Goal: Task Accomplishment & Management: Use online tool/utility

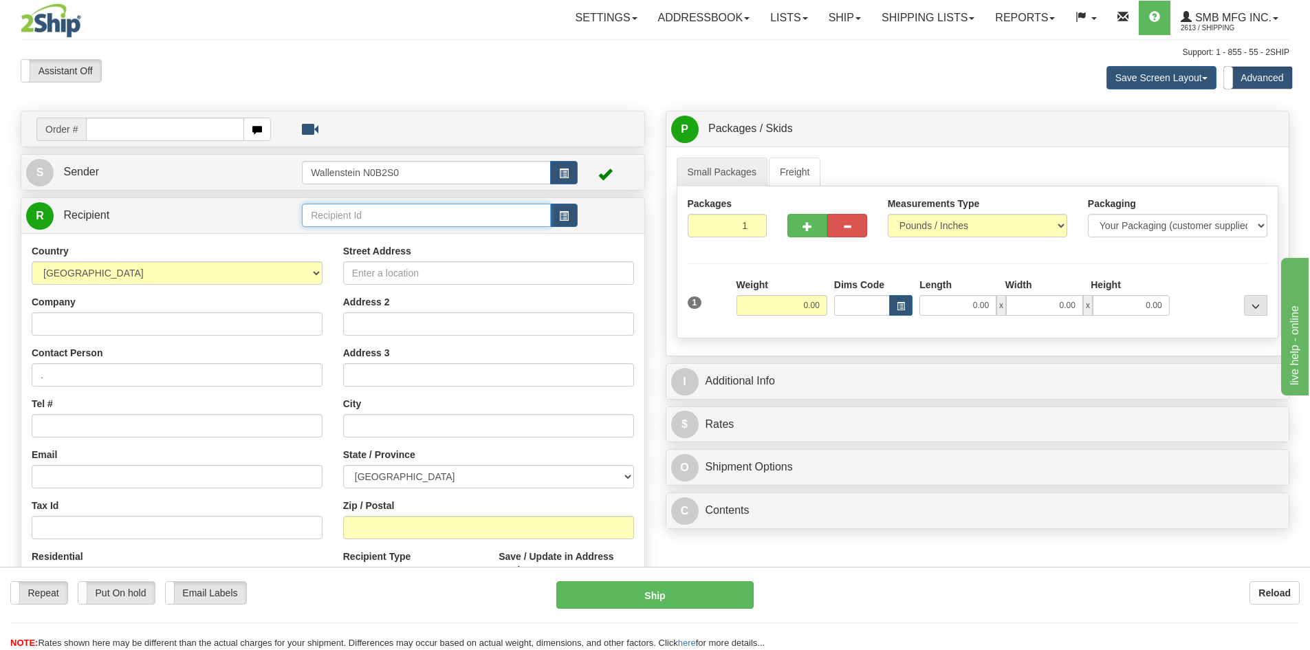
click at [459, 212] on input "text" at bounding box center [426, 215] width 249 height 23
click at [573, 217] on button "button" at bounding box center [564, 215] width 28 height 23
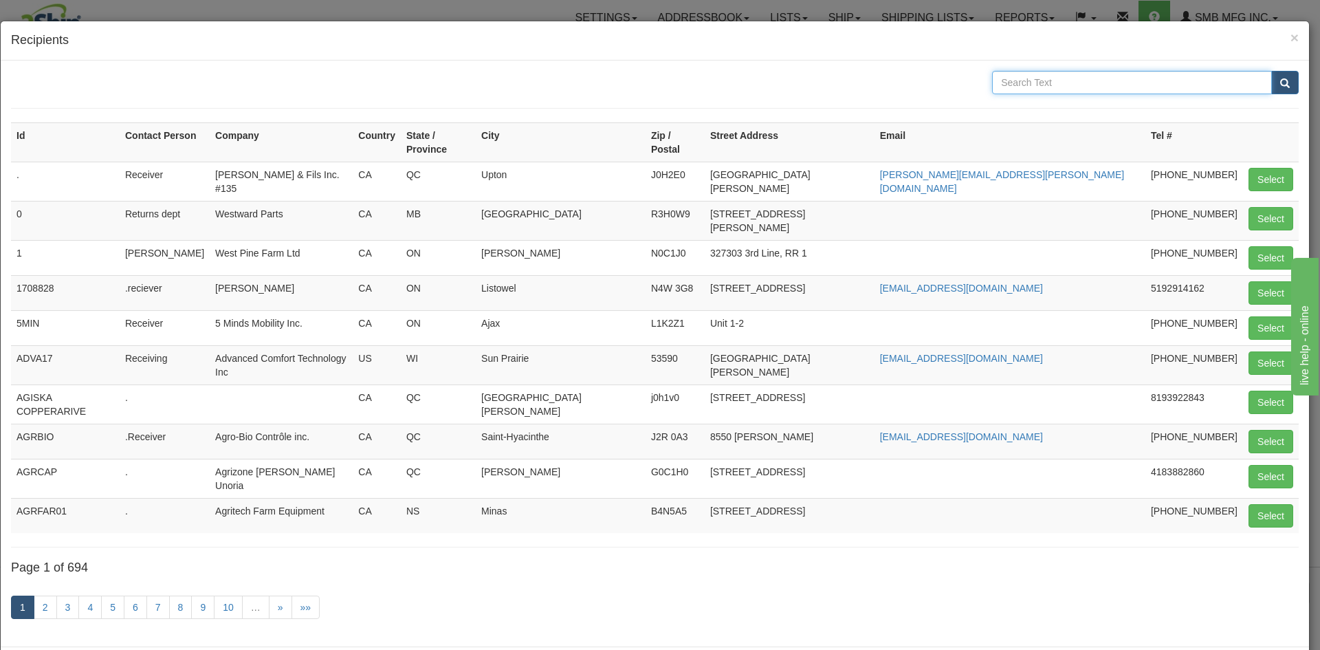
click at [1033, 80] on input "text" at bounding box center [1132, 82] width 280 height 23
type input "country [PERSON_NAME]"
click at [1271, 71] on button "submit" at bounding box center [1285, 82] width 28 height 23
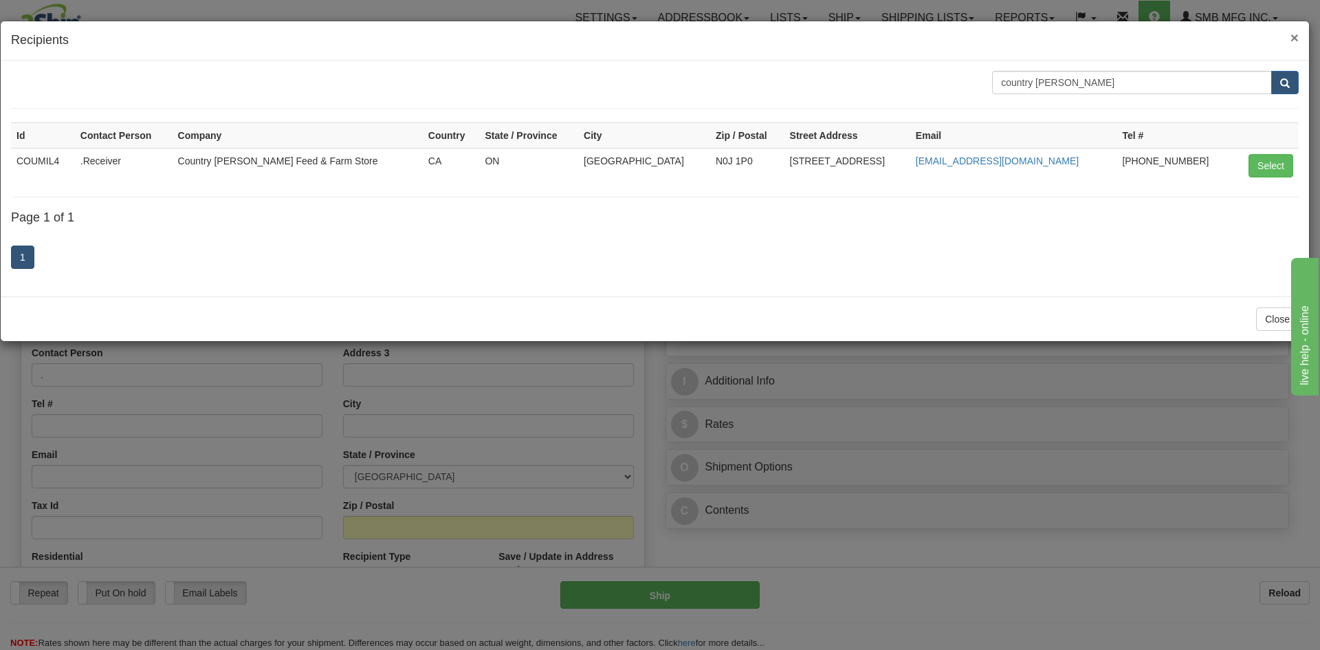
click at [1291, 37] on span "×" at bounding box center [1295, 38] width 8 height 16
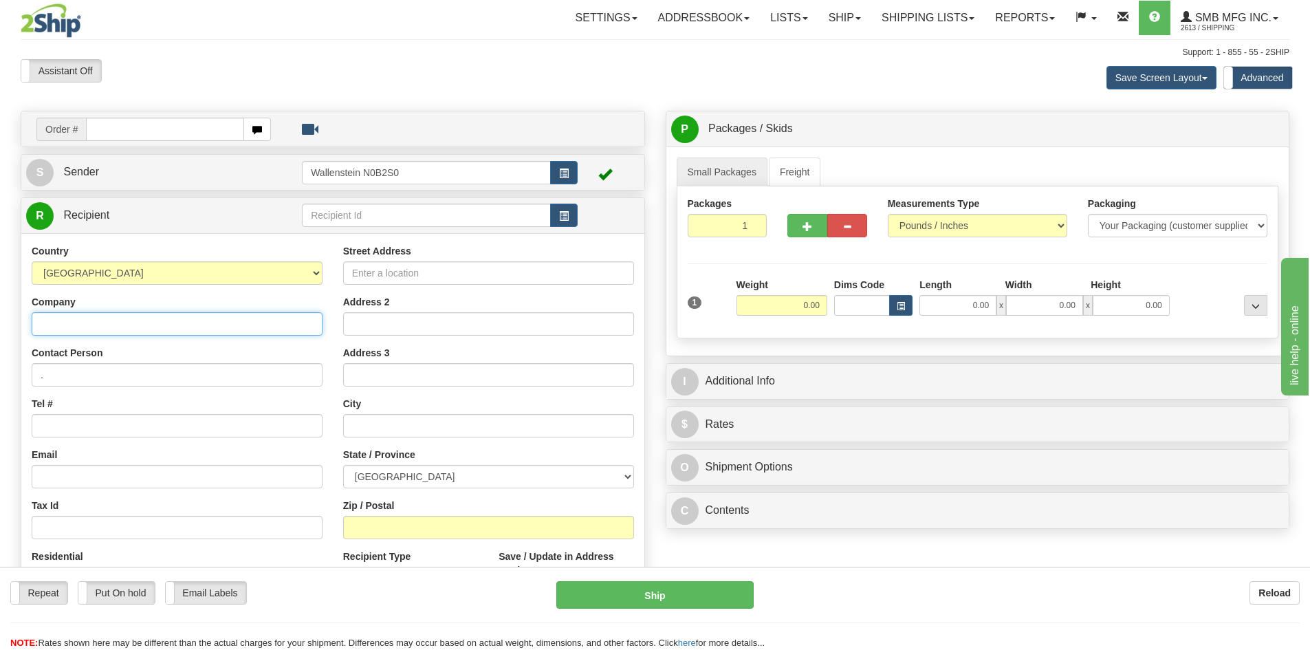
click at [189, 324] on input "Company" at bounding box center [177, 323] width 291 height 23
paste input "Country [PERSON_NAME] (Thorndale & Office)"
type input "Country [PERSON_NAME] (Thorndale & Office)"
click at [392, 278] on input "Street Address" at bounding box center [488, 272] width 291 height 23
paste input "[STREET_ADDRESS];"
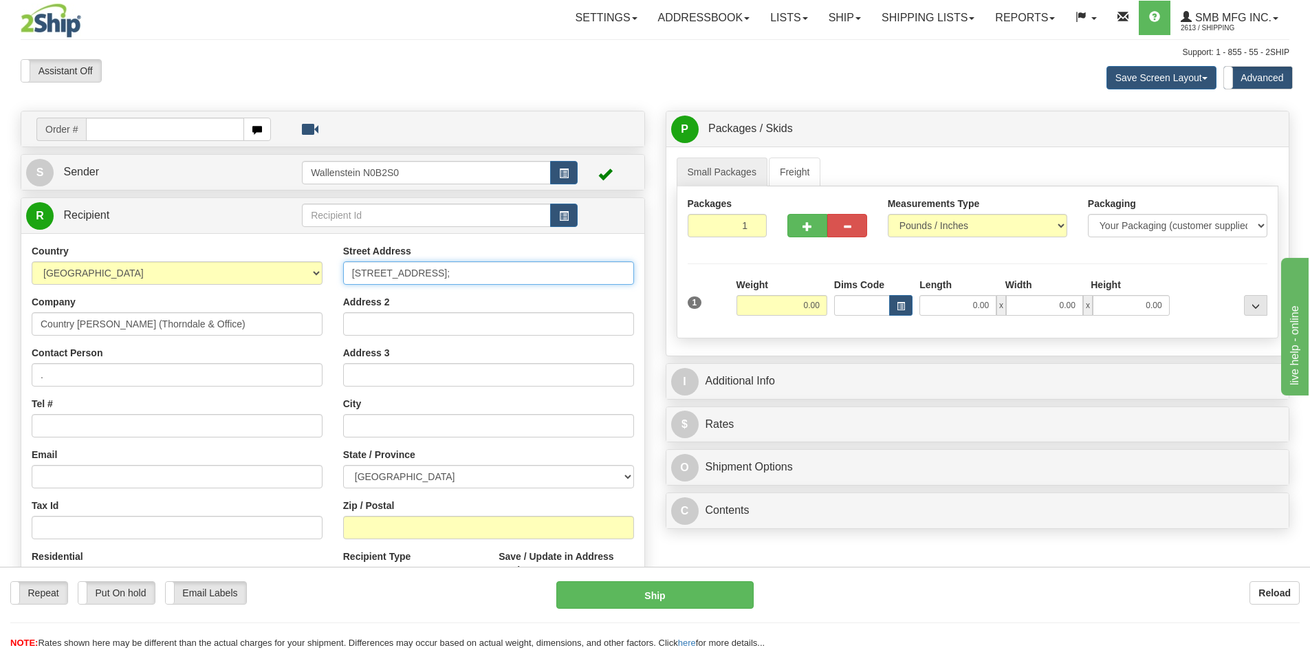
type input "[STREET_ADDRESS];"
click at [443, 330] on input "Address 2" at bounding box center [488, 323] width 291 height 23
paste input "PO Box 39"
type input "PO Box 39"
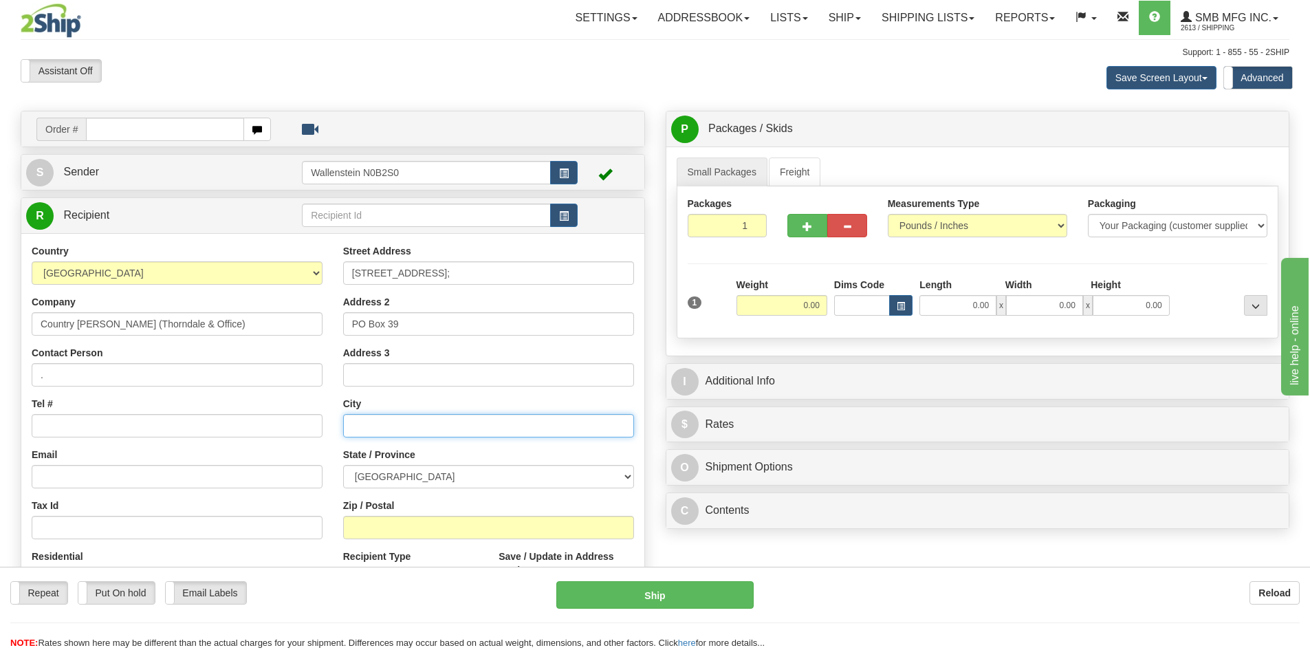
click at [420, 430] on input "text" at bounding box center [488, 425] width 291 height 23
paste input "Thorndale"
type input "Thorndale"
click at [438, 467] on select "[GEOGRAPHIC_DATA] [GEOGRAPHIC_DATA] [GEOGRAPHIC_DATA] [GEOGRAPHIC_DATA] [GEOGRA…" at bounding box center [488, 476] width 291 height 23
select select "ON"
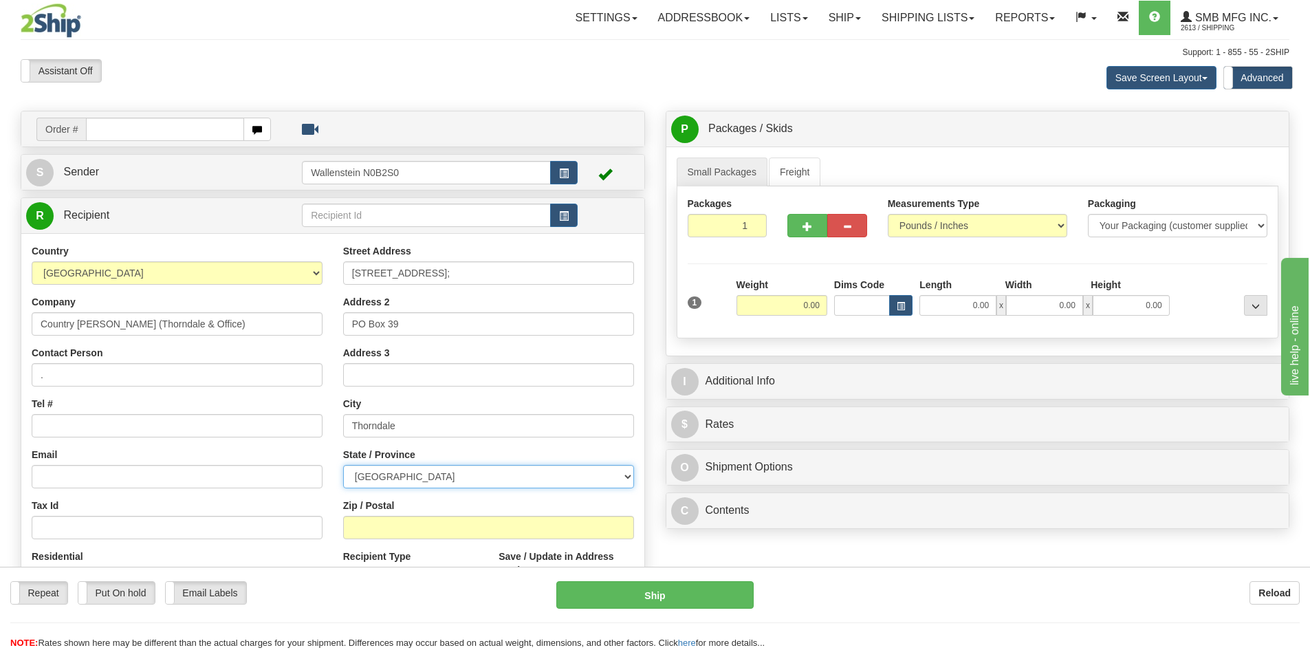
click at [343, 465] on select "[GEOGRAPHIC_DATA] [GEOGRAPHIC_DATA] [GEOGRAPHIC_DATA] [GEOGRAPHIC_DATA] [GEOGRA…" at bounding box center [488, 476] width 291 height 23
click at [485, 525] on input "Zip / Postal" at bounding box center [488, 527] width 291 height 23
paste input "N0M 2P0"
type input "N0M 2P0"
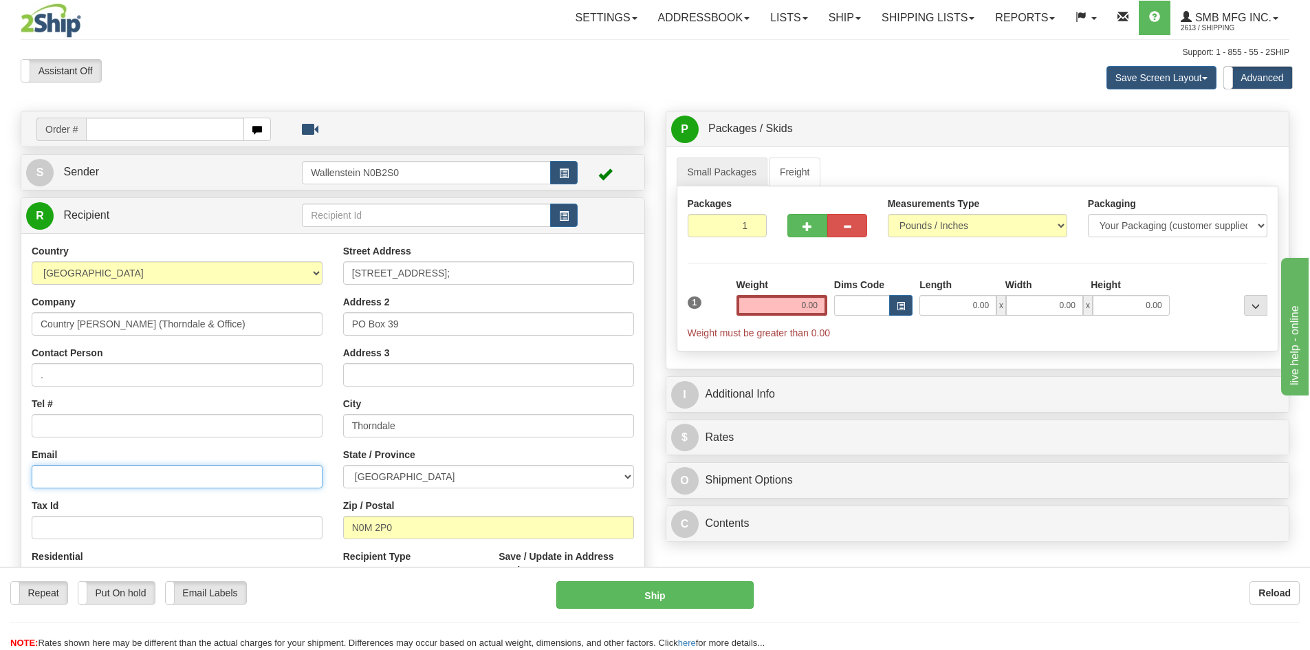
drag, startPoint x: 71, startPoint y: 470, endPoint x: 13, endPoint y: 426, distance: 72.6
click at [71, 470] on input "Email" at bounding box center [177, 476] width 291 height 23
paste input "[EMAIL_ADDRESS][DOMAIN_NAME]"
type input "[EMAIL_ADDRESS][DOMAIN_NAME]"
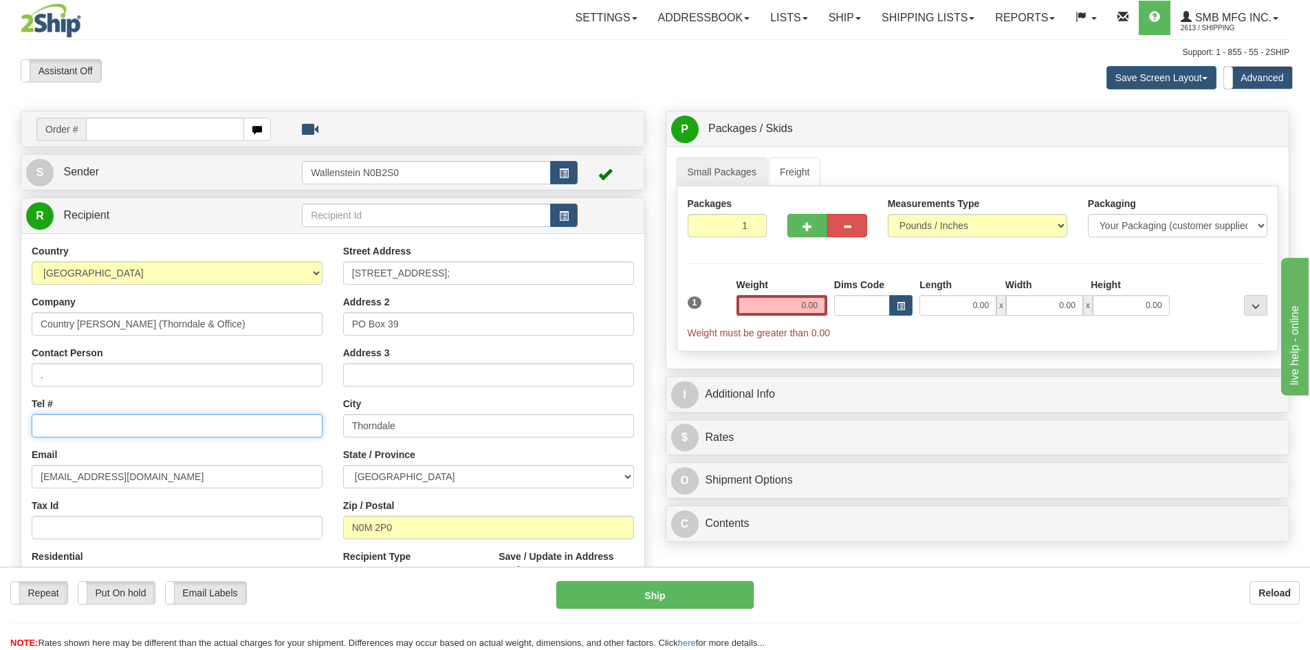
click at [96, 423] on input "Tel #" at bounding box center [177, 425] width 291 height 23
paste input "[PHONE_NUMBER]"
type input "[PHONE_NUMBER]"
click at [800, 171] on link "Freight" at bounding box center [795, 171] width 52 height 29
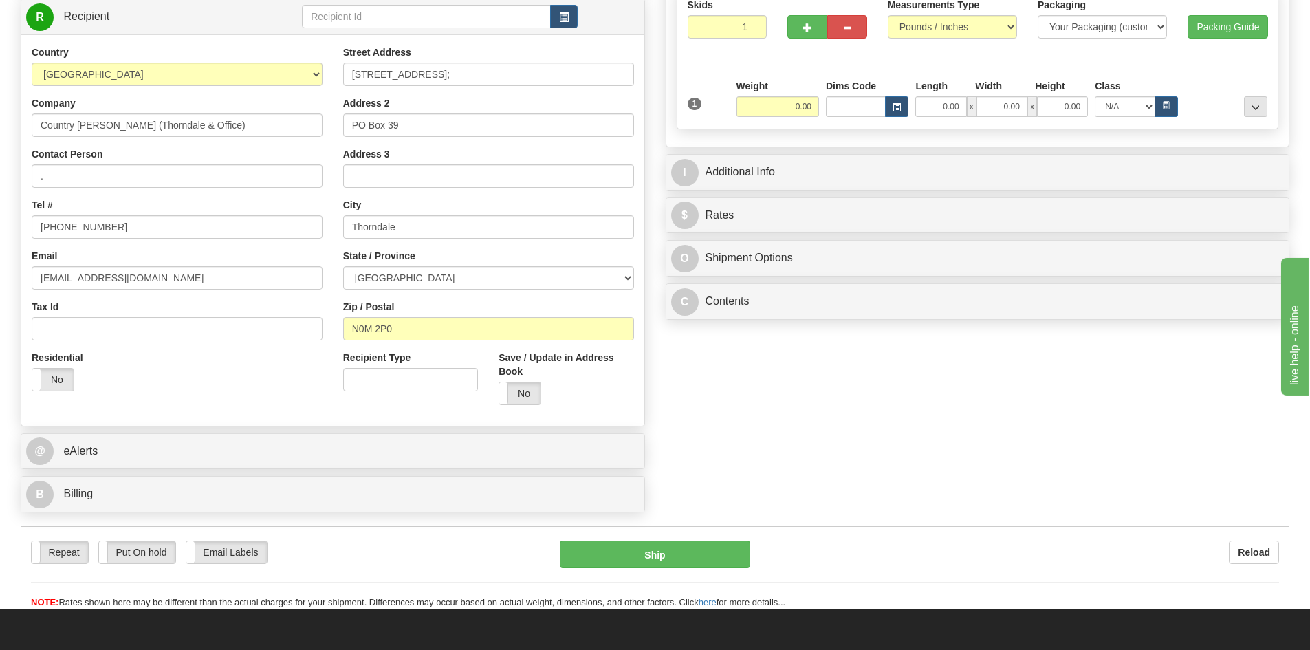
scroll to position [206, 0]
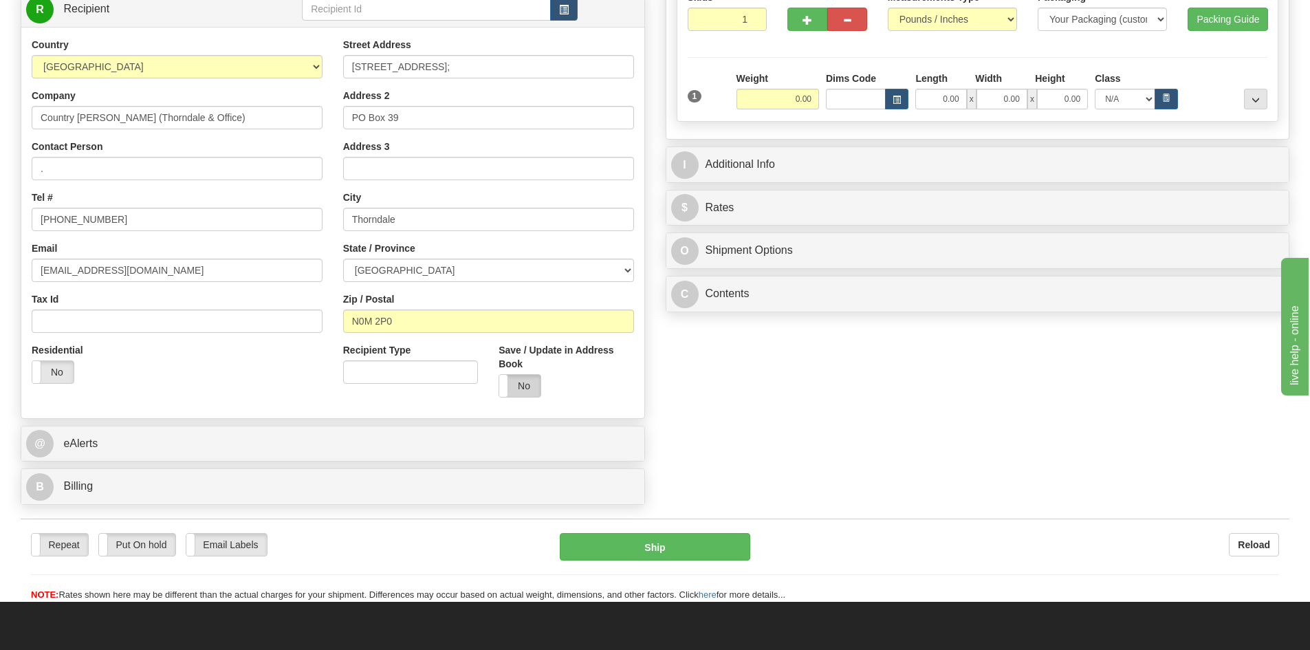
click at [520, 392] on label "No" at bounding box center [519, 386] width 41 height 22
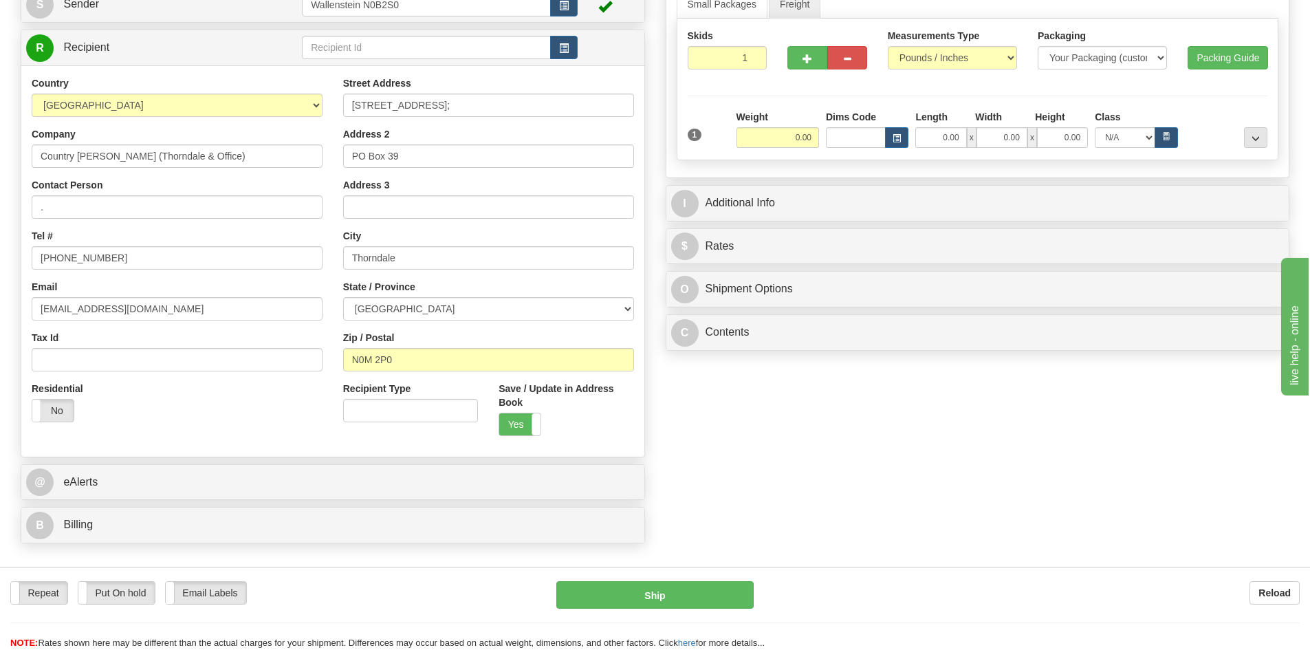
scroll to position [0, 0]
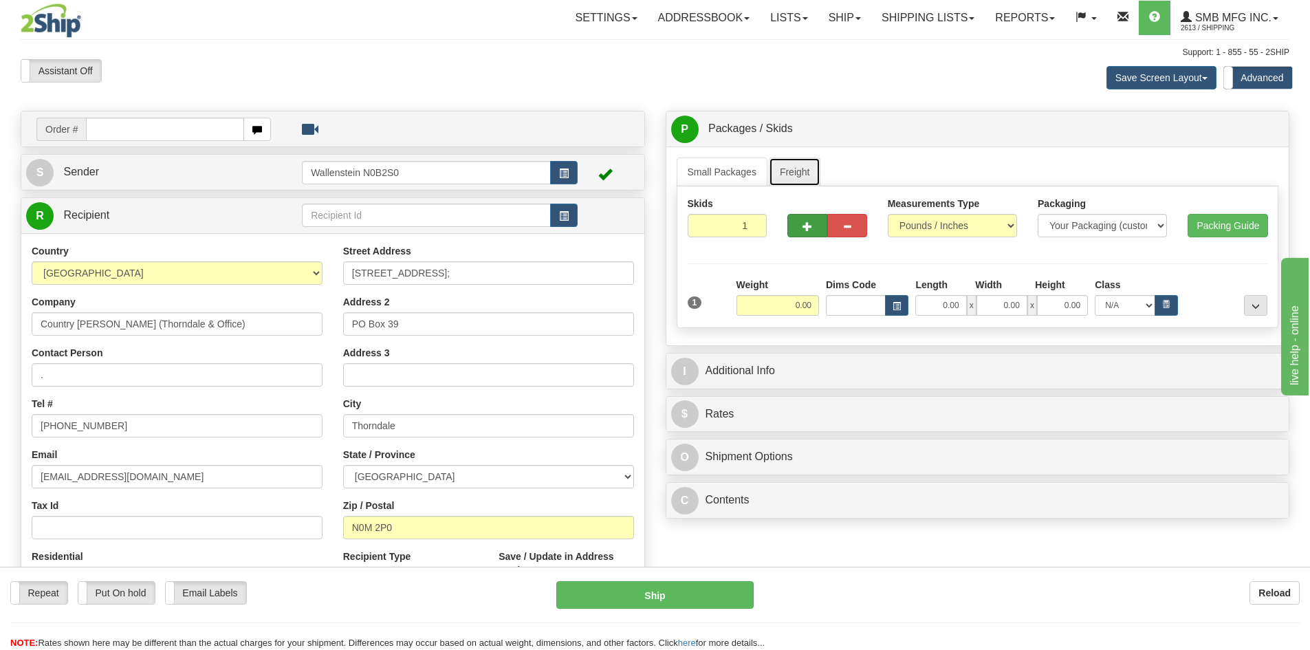
drag, startPoint x: 785, startPoint y: 180, endPoint x: 823, endPoint y: 234, distance: 66.0
click at [785, 180] on link "Freight" at bounding box center [795, 171] width 52 height 29
click at [780, 307] on input "0.00" at bounding box center [777, 305] width 83 height 21
type input "120.00"
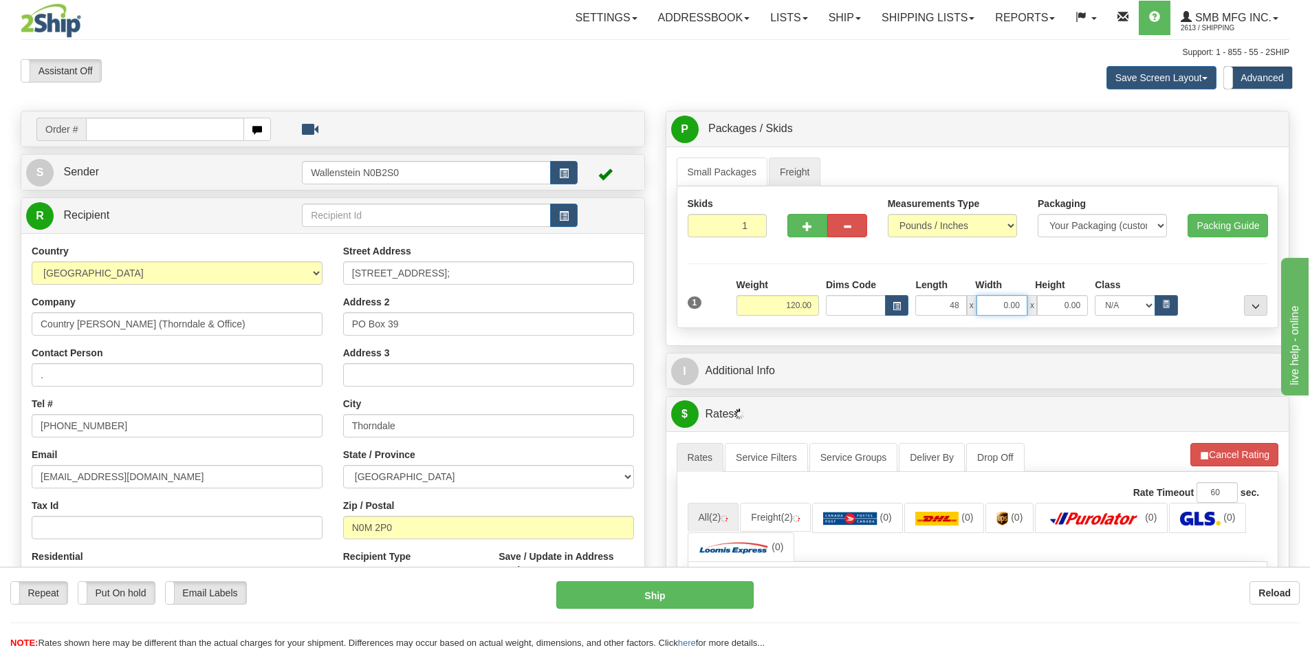
type input "48.00"
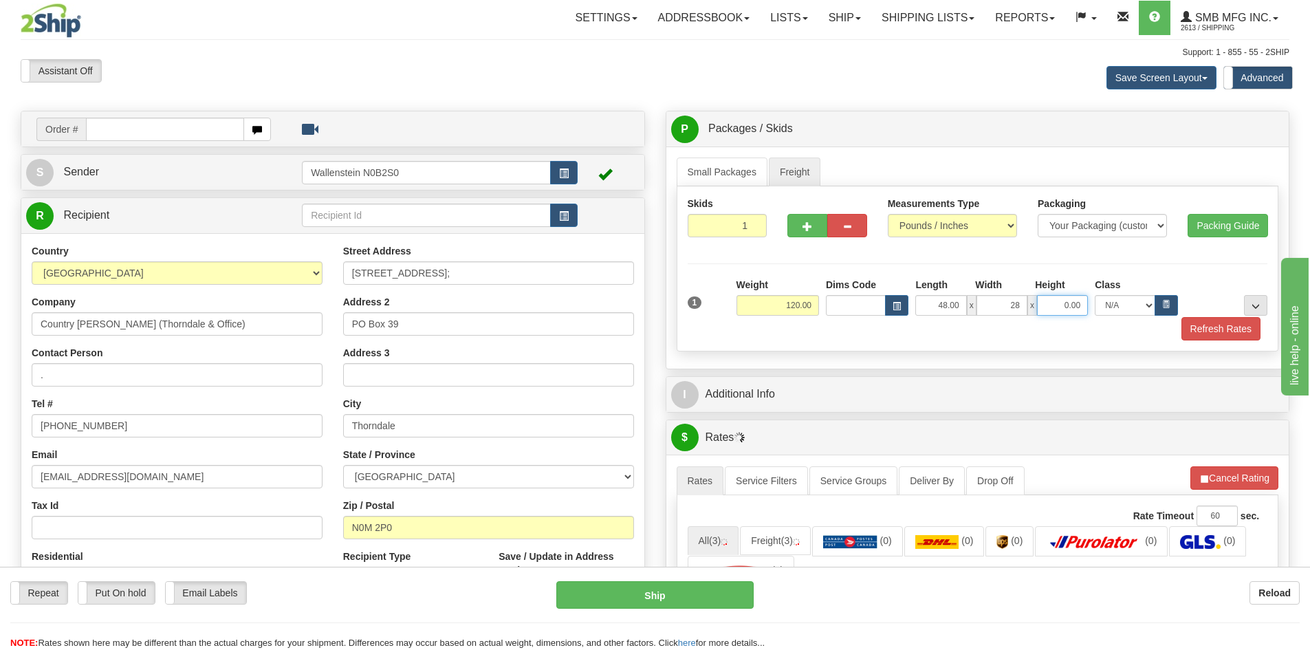
type input "28.00"
type input "40.00"
click at [1176, 299] on button "button" at bounding box center [1165, 305] width 23 height 21
select select "250.0"
click at [1206, 345] on div "Skids 1 1" at bounding box center [978, 268] width 602 height 165
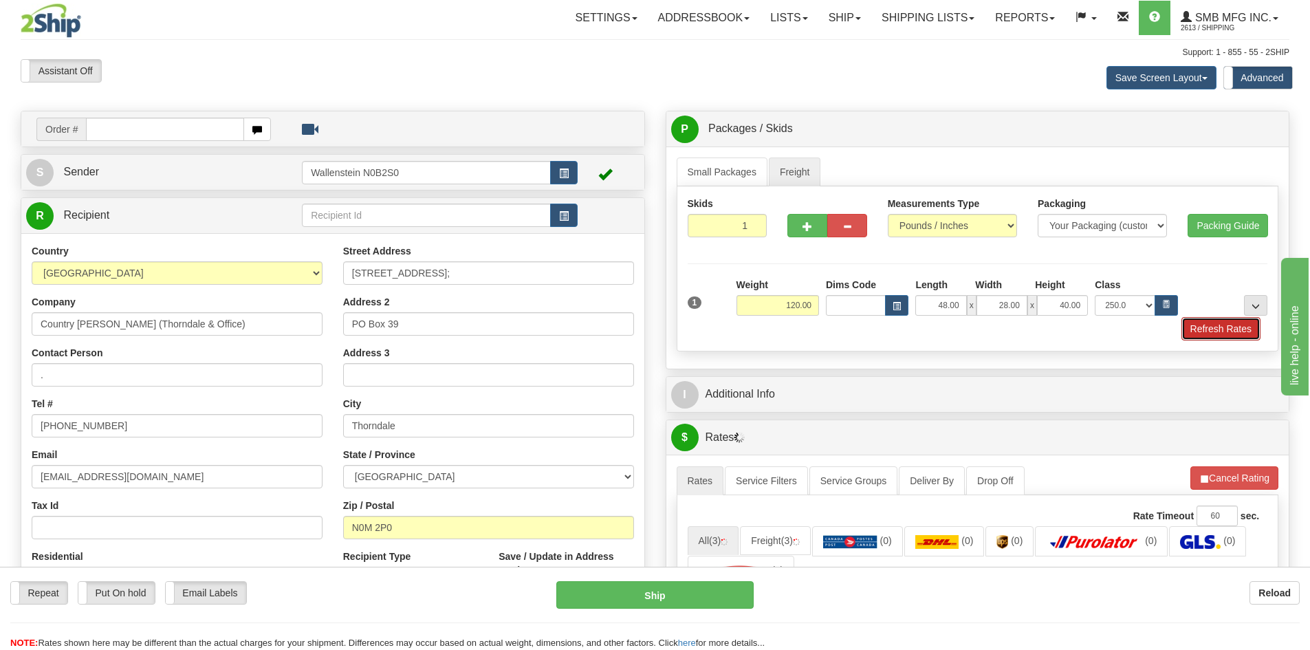
click at [1212, 328] on button "Refresh Rates" at bounding box center [1220, 328] width 79 height 23
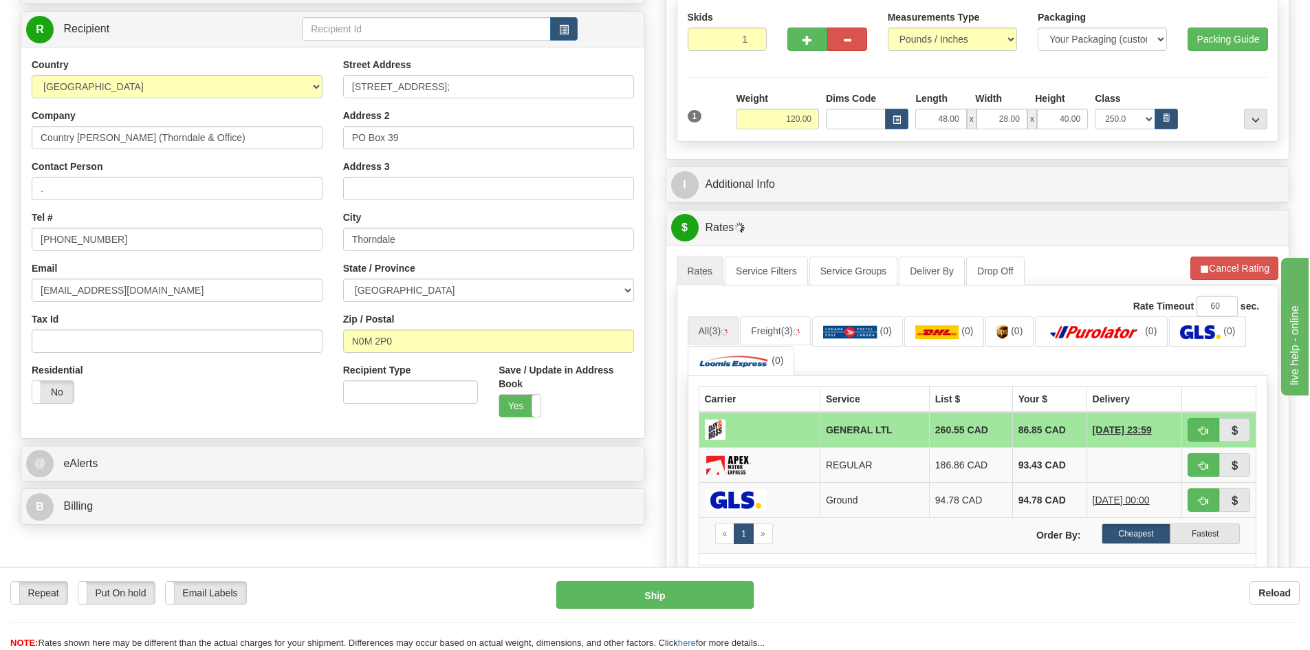
scroll to position [206, 0]
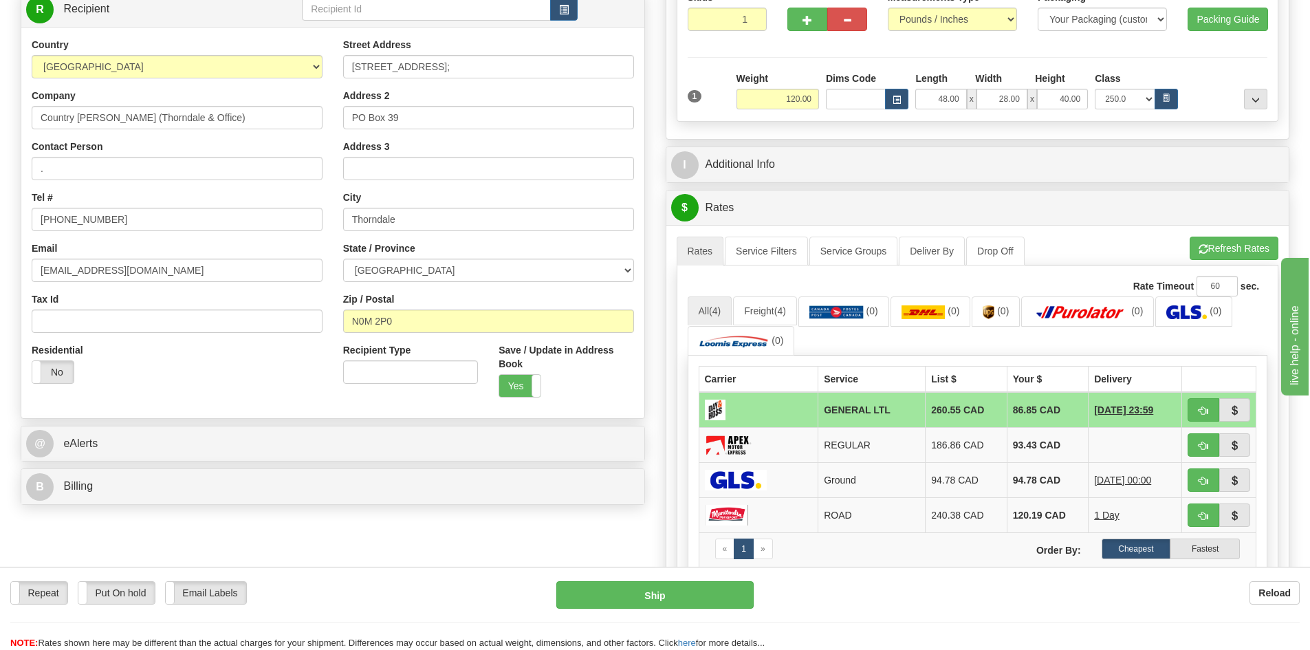
click at [1275, 183] on div "P Packages / Skids 1 Packages - Weight: 0.00 Lbs 1 Skids - Weight: NaN Lbs Ship…" at bounding box center [977, 344] width 645 height 881
click at [1204, 409] on span "button" at bounding box center [1203, 410] width 10 height 9
type input "GL"
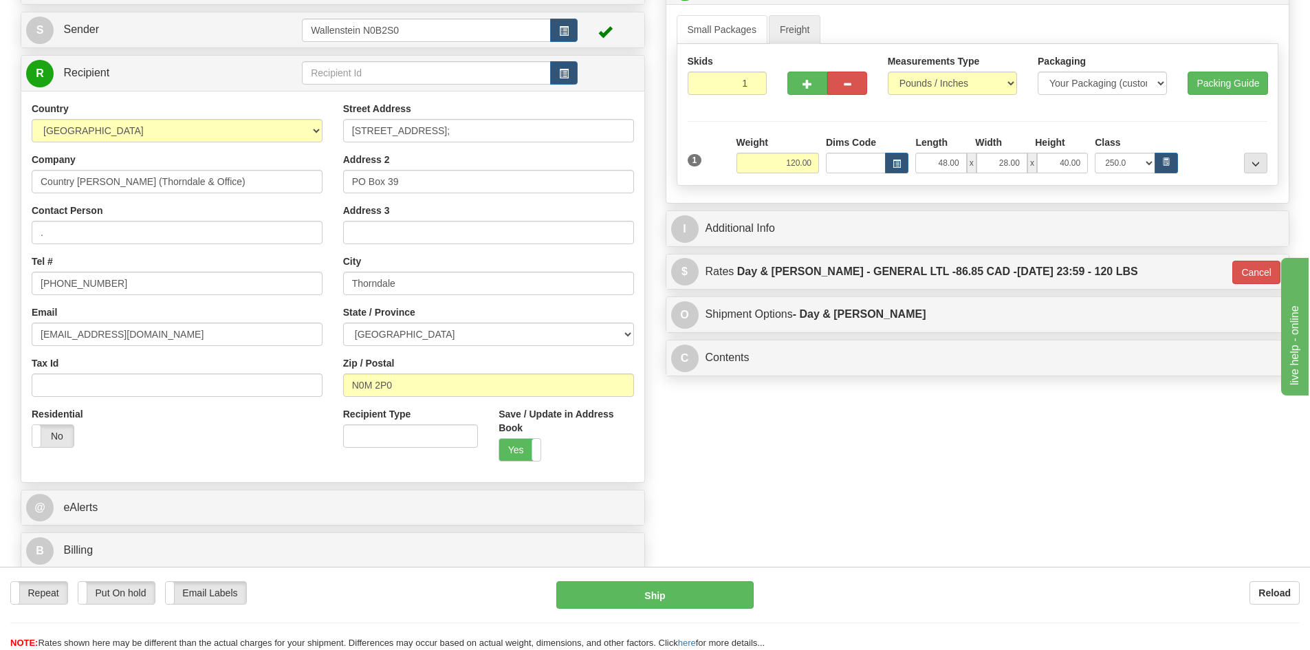
scroll to position [138, 0]
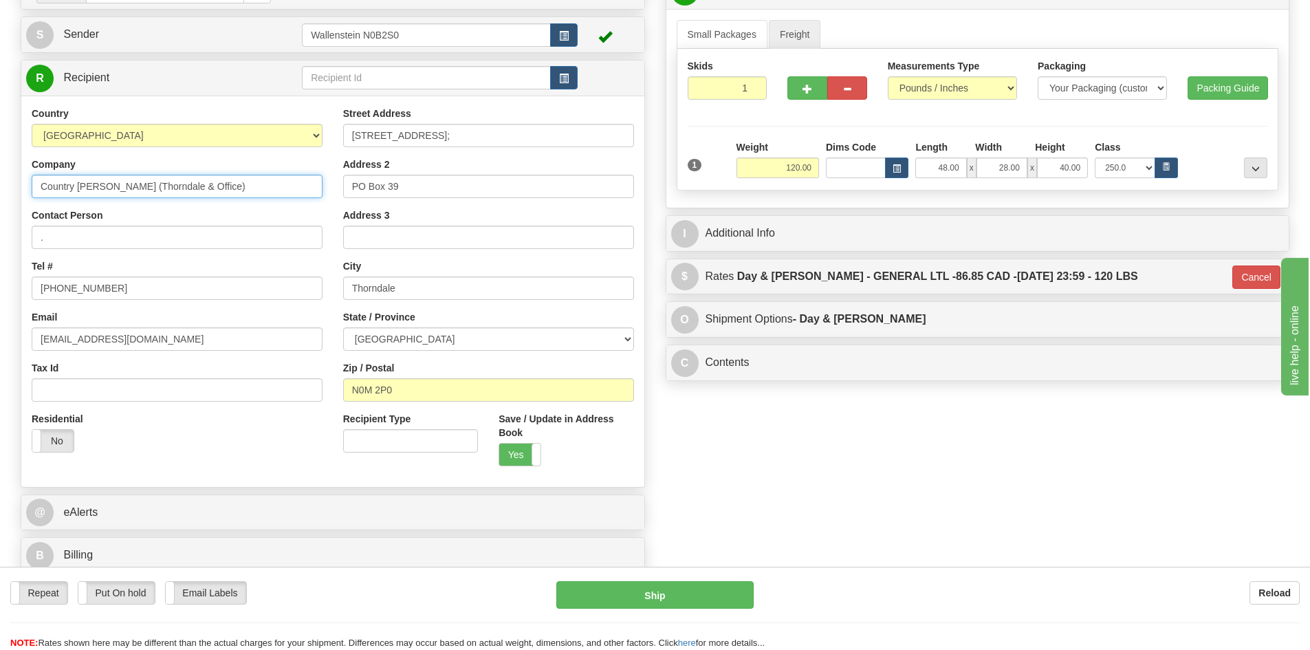
drag, startPoint x: 199, startPoint y: 193, endPoint x: -124, endPoint y: 149, distance: 326.1
click at [0, 149] on html "Training Course Close Toggle navigation Settings Shipping Preferences New Sende…" at bounding box center [655, 187] width 1310 height 650
paste input "Feed & Farm Store ([GEOGRAPHIC_DATA]"
type input "Country [PERSON_NAME] Feed & Farm Store ([GEOGRAPHIC_DATA])"
drag, startPoint x: 445, startPoint y: 135, endPoint x: 188, endPoint y: 122, distance: 256.8
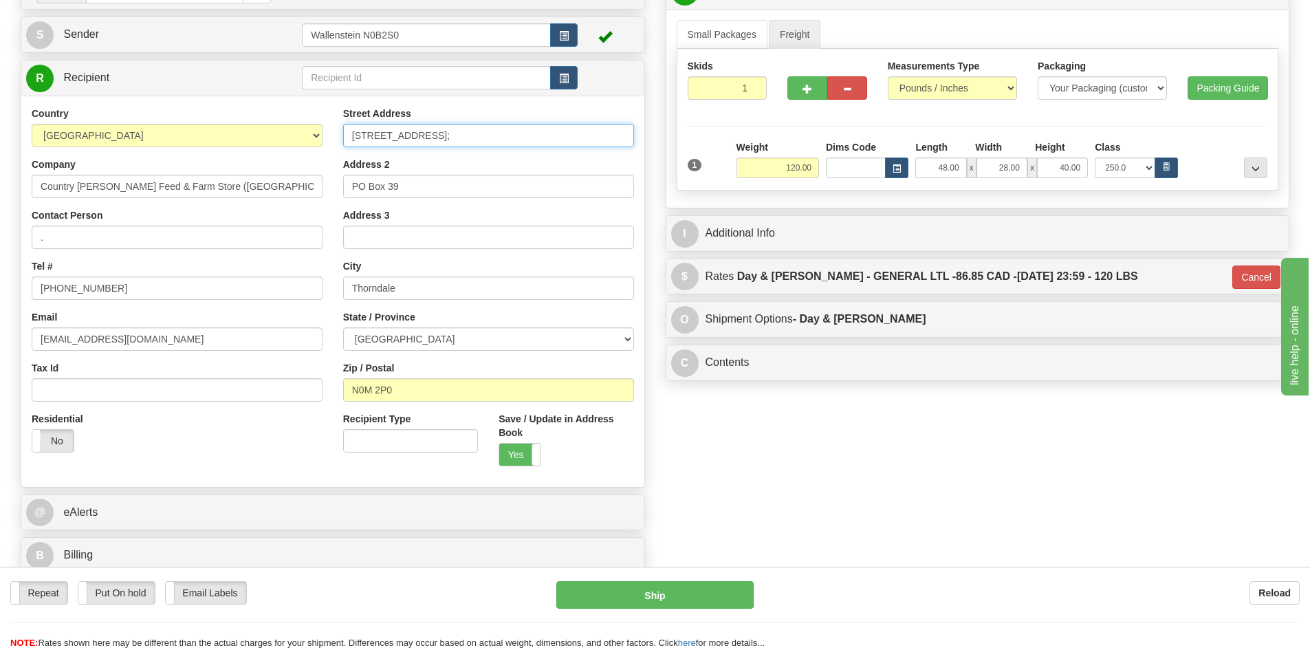
click at [188, 122] on div "Country [GEOGRAPHIC_DATA] [GEOGRAPHIC_DATA] [GEOGRAPHIC_DATA] [GEOGRAPHIC_DATA]…" at bounding box center [332, 292] width 623 height 370
paste input "[STREET_ADDRESS]"
type input "[STREET_ADDRESS]"
drag, startPoint x: 413, startPoint y: 179, endPoint x: 118, endPoint y: 145, distance: 297.0
click at [118, 145] on div "Country [GEOGRAPHIC_DATA] [GEOGRAPHIC_DATA] [GEOGRAPHIC_DATA] [GEOGRAPHIC_DATA]…" at bounding box center [332, 292] width 623 height 370
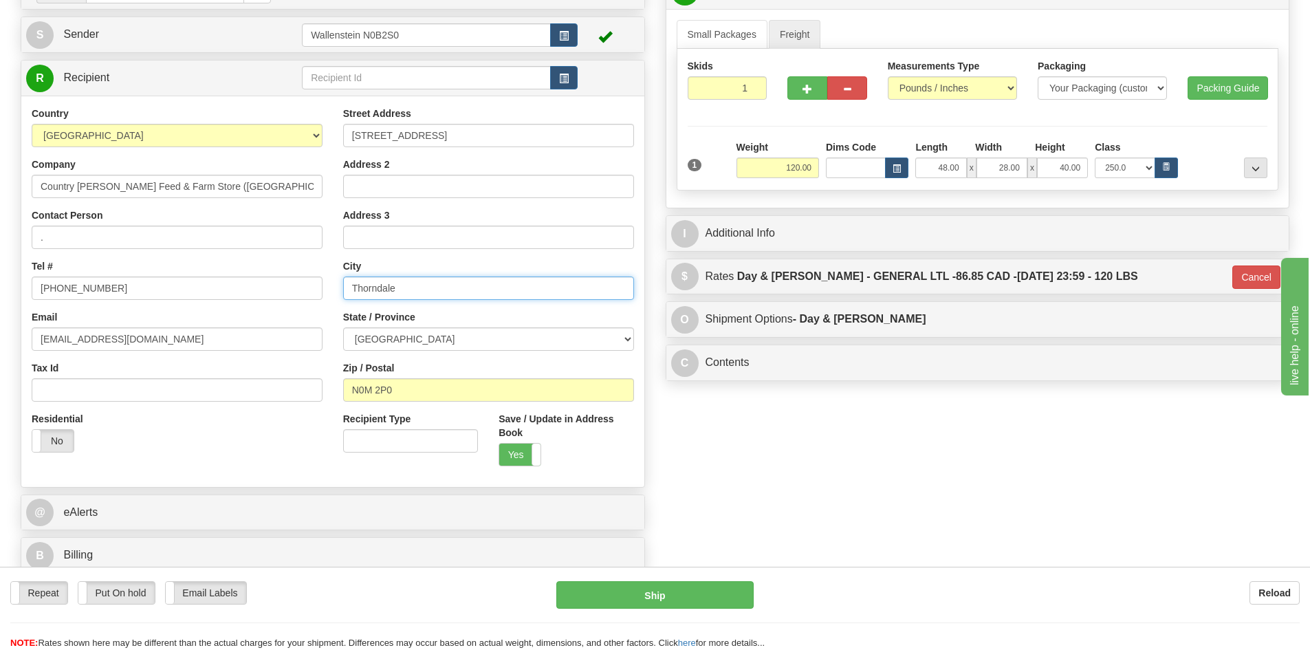
drag, startPoint x: 333, startPoint y: 281, endPoint x: 367, endPoint y: 286, distance: 34.1
click at [212, 263] on div "Country [GEOGRAPHIC_DATA] [GEOGRAPHIC_DATA] [GEOGRAPHIC_DATA] [GEOGRAPHIC_DATA]…" at bounding box center [332, 292] width 623 height 370
paste input "[PERSON_NAME]"
type input "[PERSON_NAME]"
drag, startPoint x: 402, startPoint y: 393, endPoint x: 72, endPoint y: 353, distance: 332.4
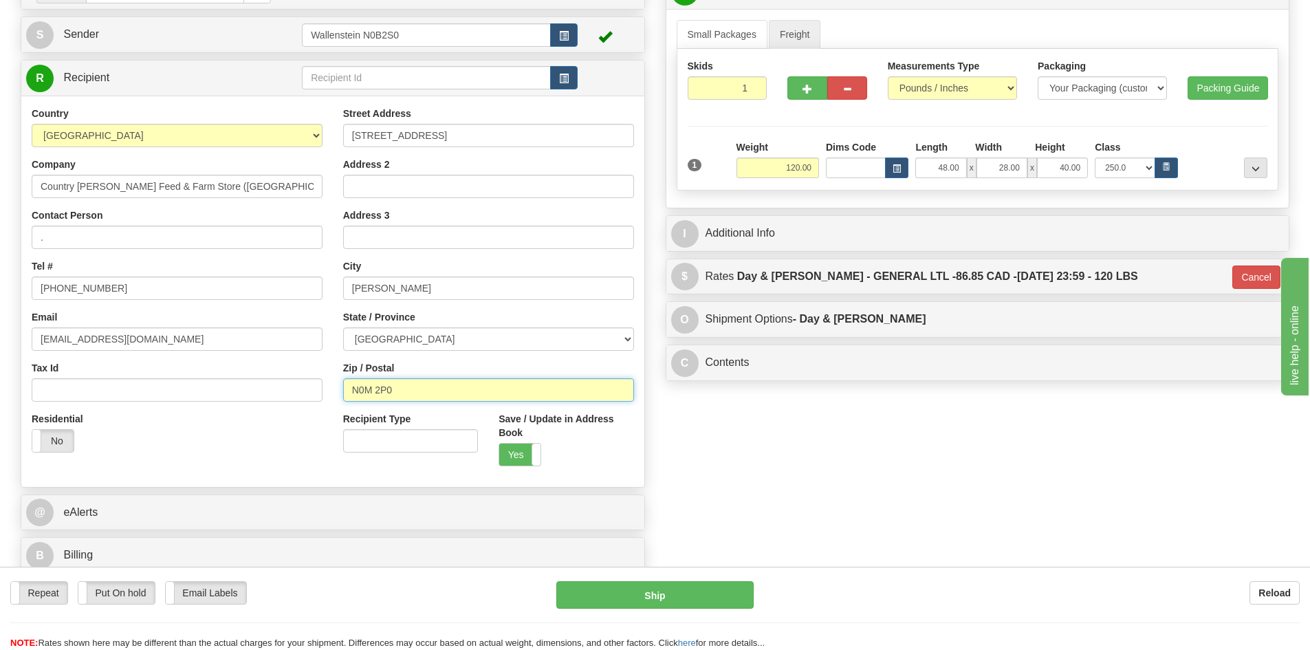
click at [72, 354] on div "Country [GEOGRAPHIC_DATA] [GEOGRAPHIC_DATA] [GEOGRAPHIC_DATA] [GEOGRAPHIC_DATA]…" at bounding box center [332, 292] width 623 height 370
paste input "5H 1A1"
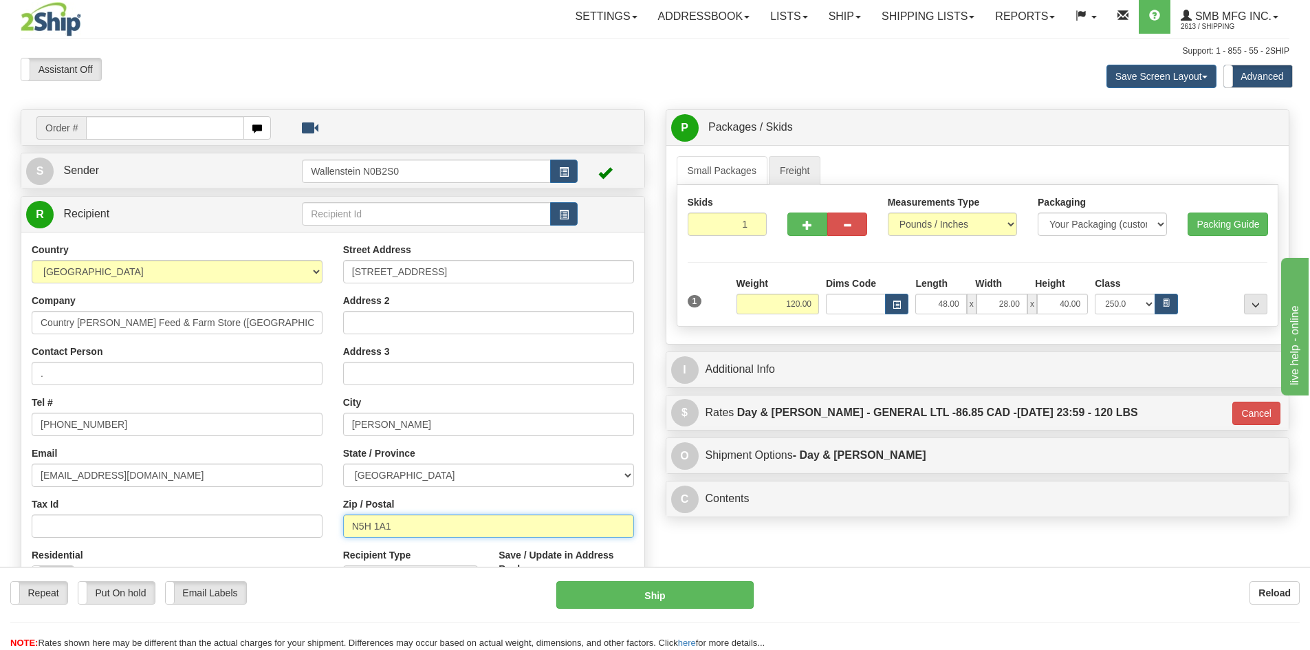
scroll to position [0, 0]
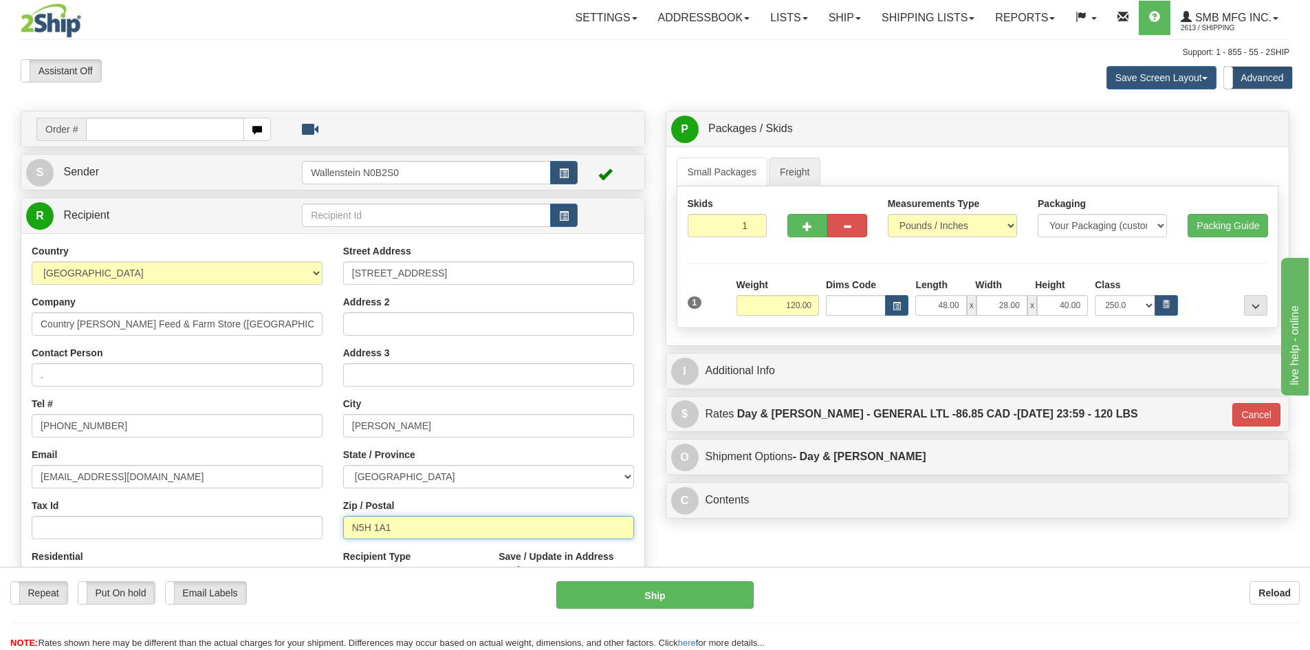
type input "N5H 1A1"
click at [1207, 259] on div "Skids 1 1" at bounding box center [978, 257] width 602 height 142
type input "GL"
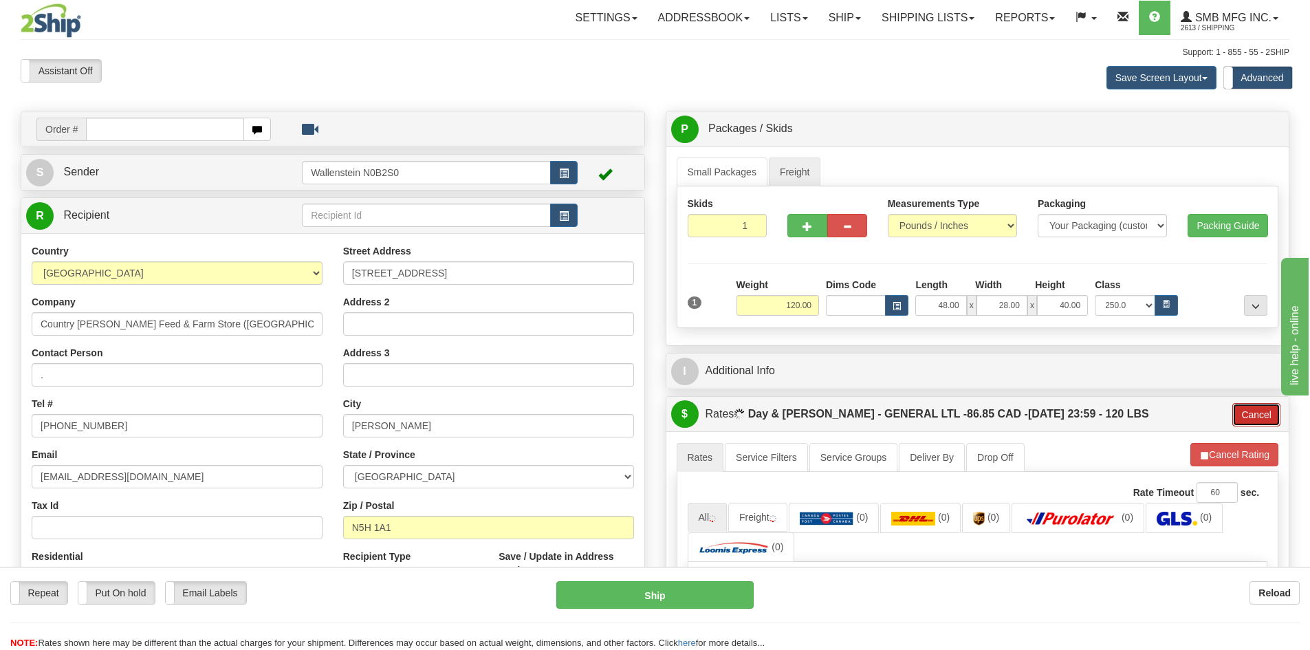
click at [1251, 413] on button "Cancel" at bounding box center [1256, 414] width 48 height 23
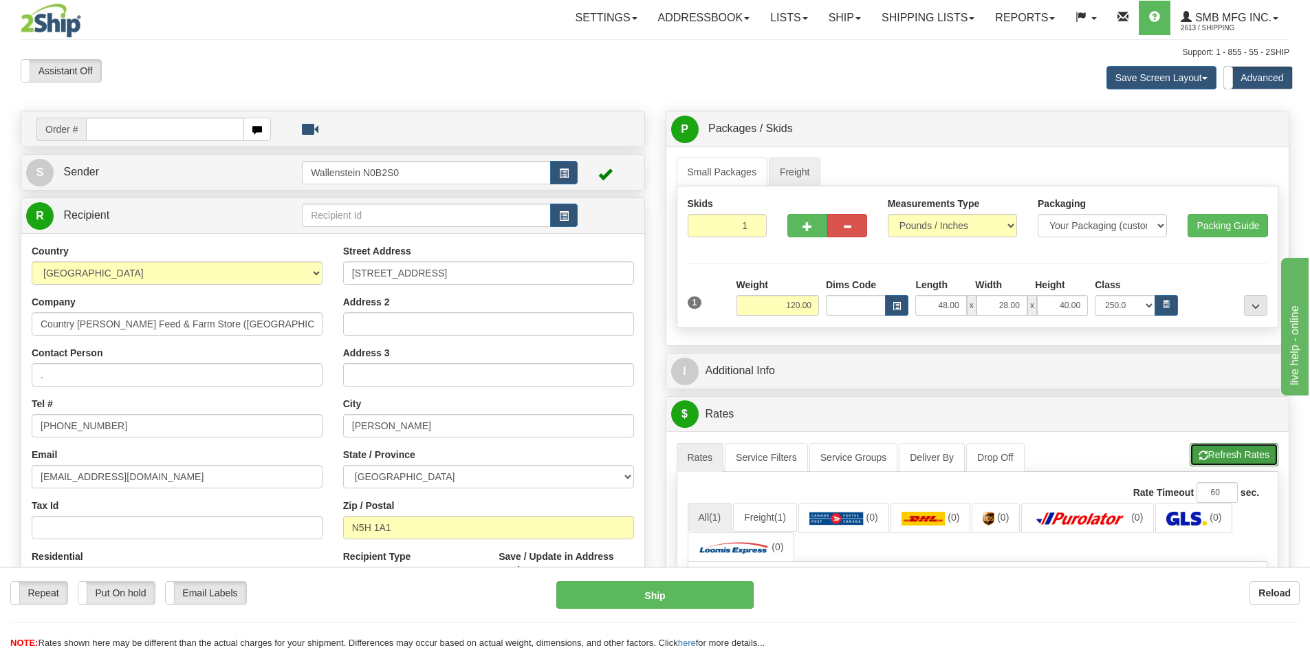
click at [1253, 459] on button "Refresh Rates" at bounding box center [1234, 454] width 89 height 23
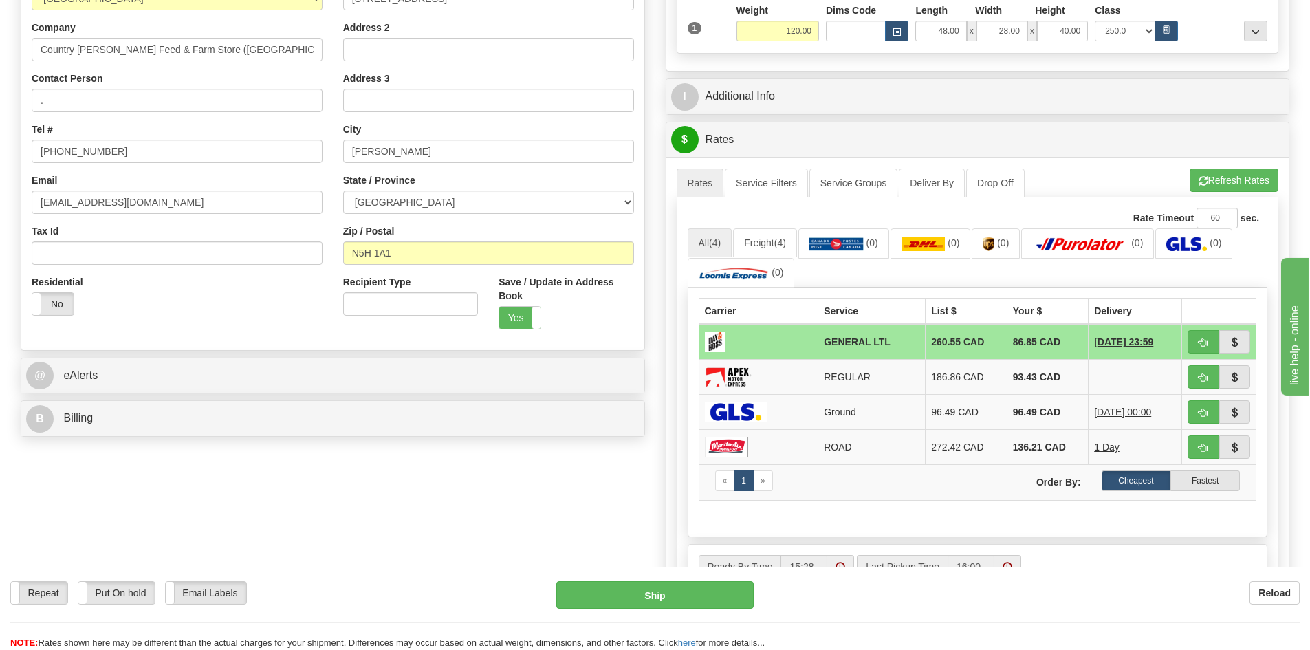
scroll to position [275, 0]
click at [657, 594] on button "Ship" at bounding box center [654, 595] width 197 height 28
type input "GL"
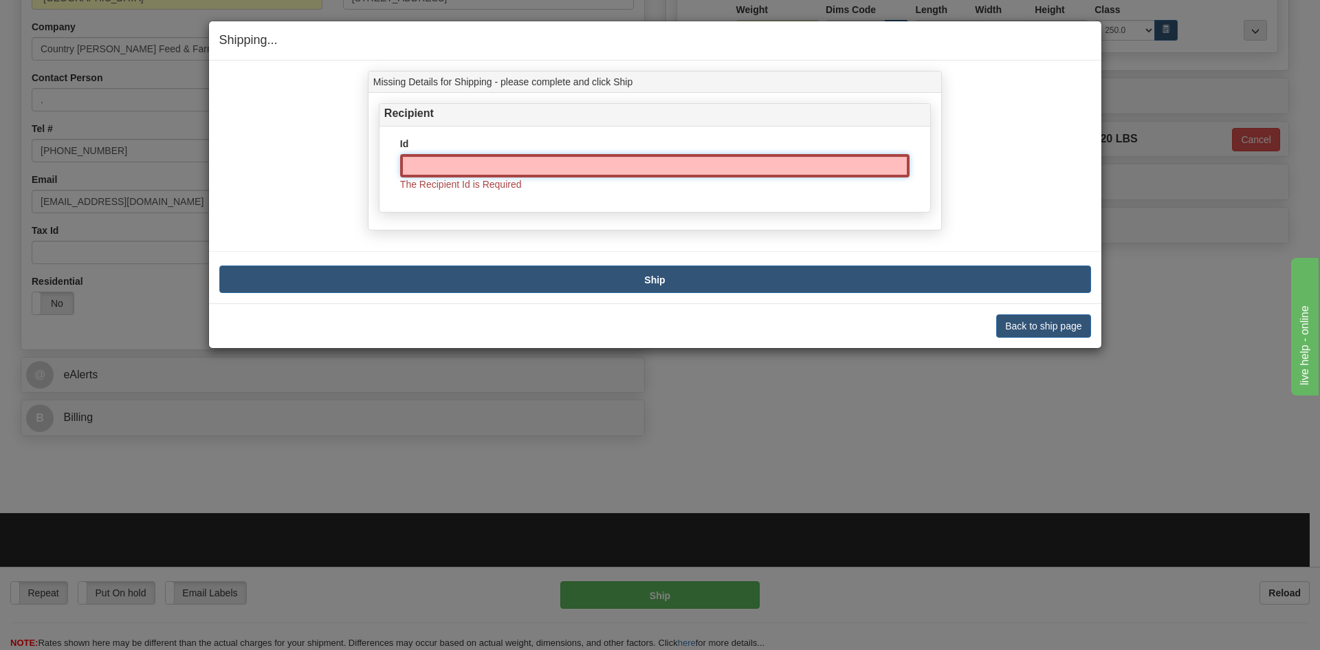
drag, startPoint x: 451, startPoint y: 160, endPoint x: 406, endPoint y: 160, distance: 45.4
click at [451, 160] on input "Id" at bounding box center [654, 165] width 509 height 23
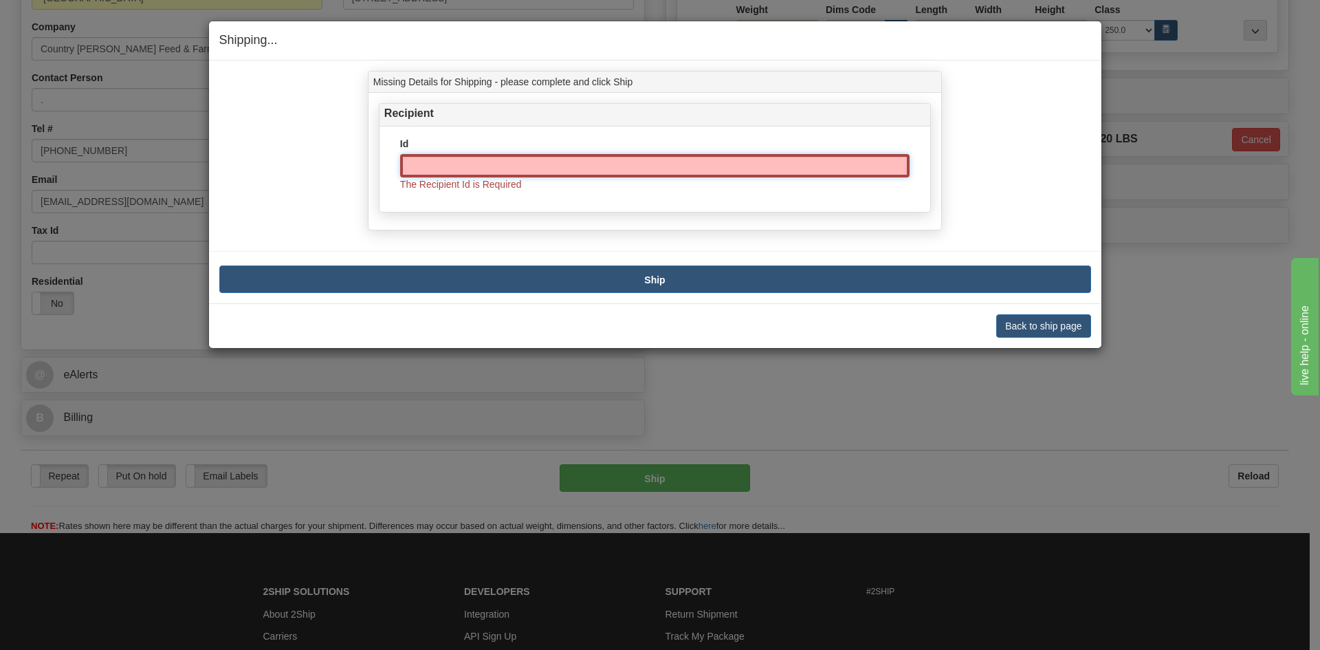
drag, startPoint x: 572, startPoint y: 168, endPoint x: 763, endPoint y: 230, distance: 200.9
click at [572, 168] on input "Id" at bounding box center [654, 165] width 509 height 23
paste input "COUMIL2"
type input "COUMIL2"
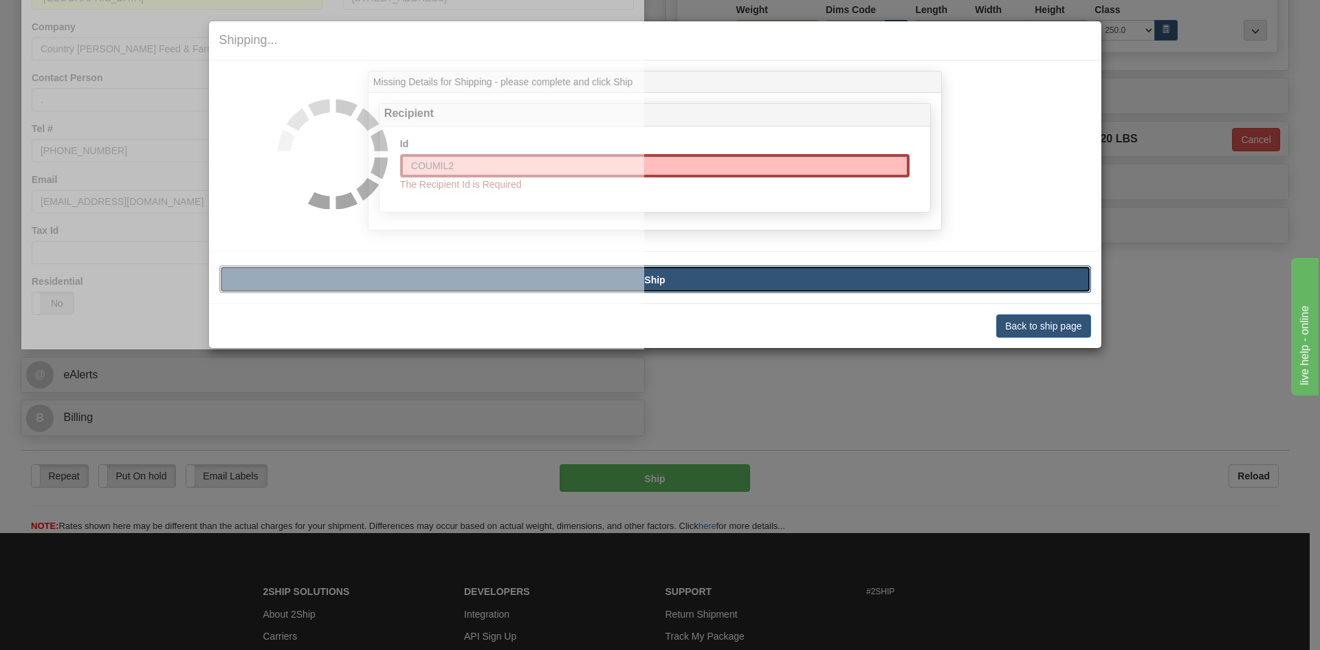
click at [750, 266] on button "Ship" at bounding box center [655, 279] width 872 height 28
type input "GL"
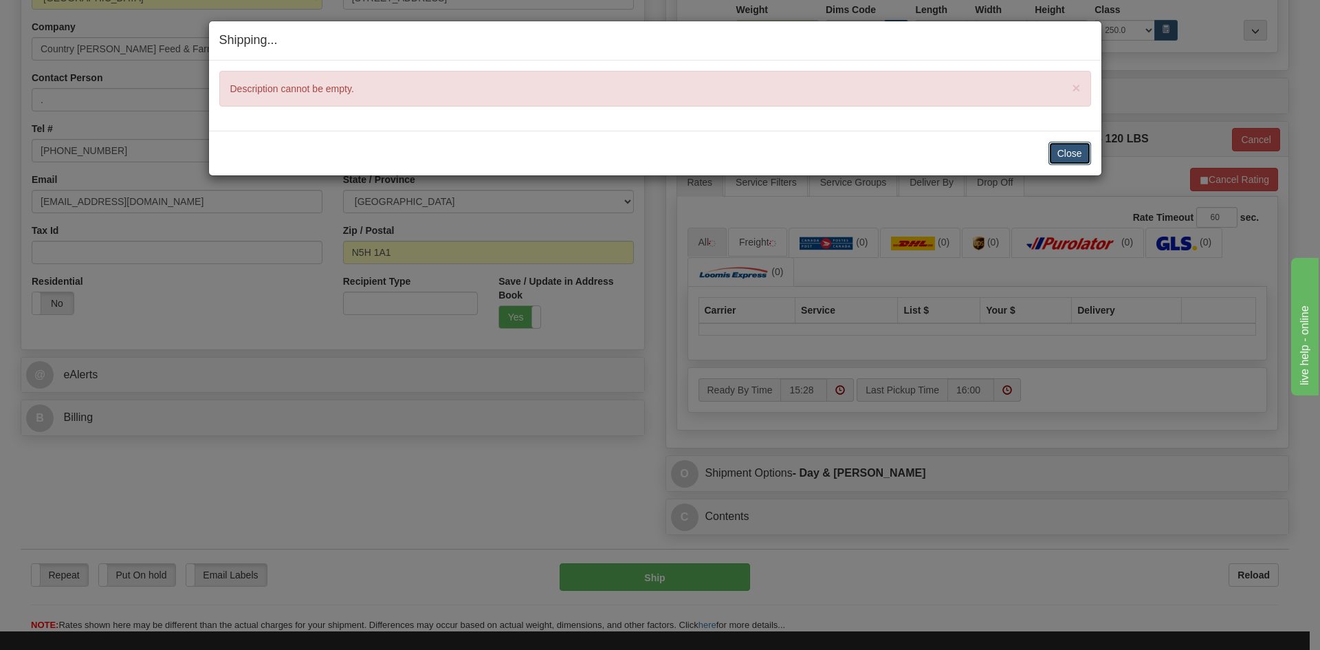
click at [1067, 147] on button "Close" at bounding box center [1070, 153] width 43 height 23
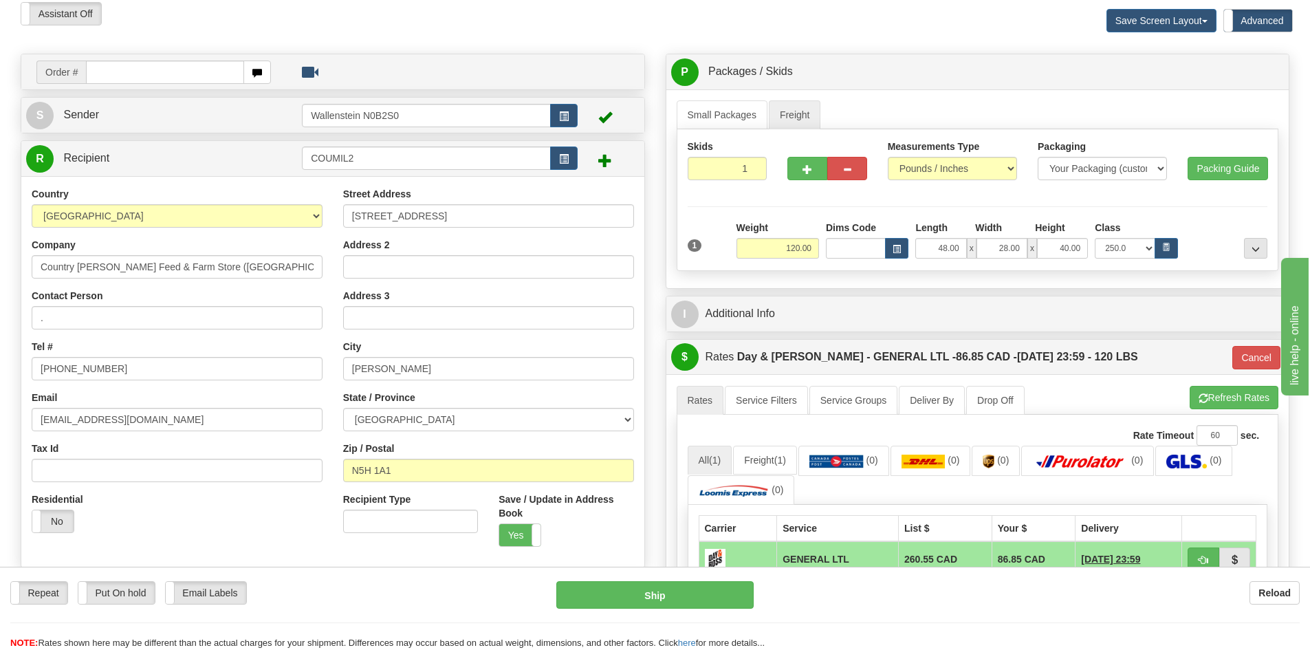
scroll to position [0, 0]
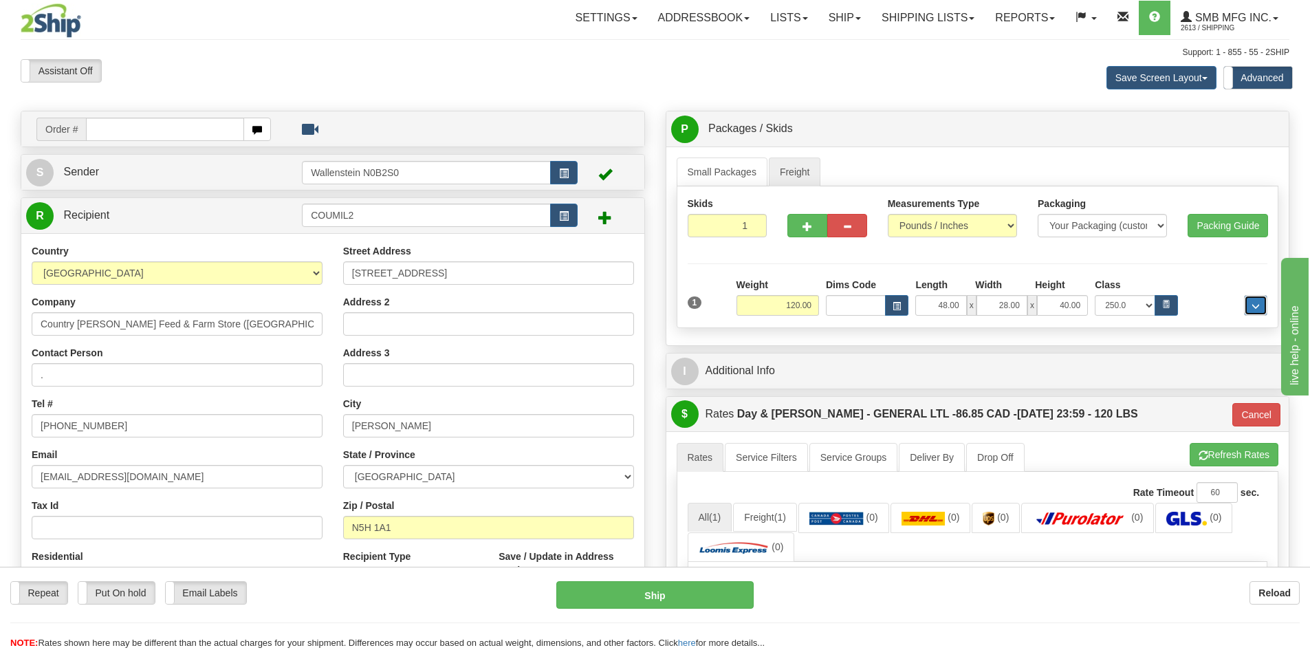
click at [1252, 306] on span "..." at bounding box center [1255, 307] width 8 height 8
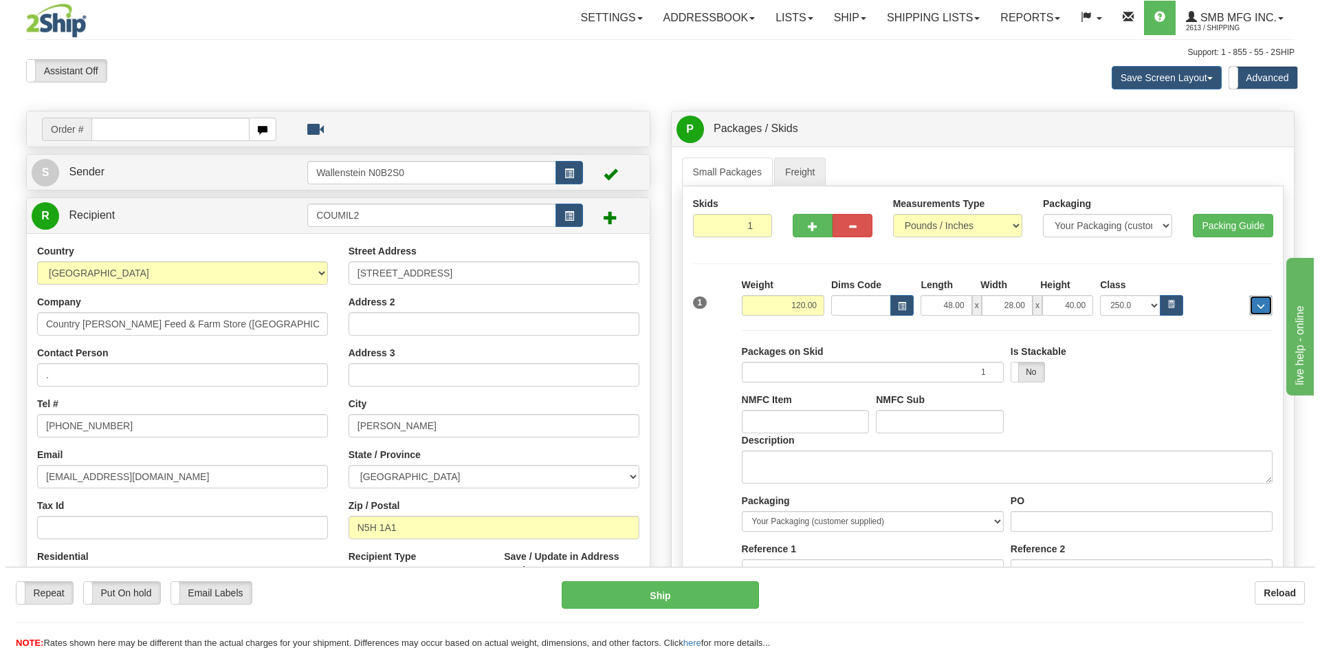
scroll to position [344, 0]
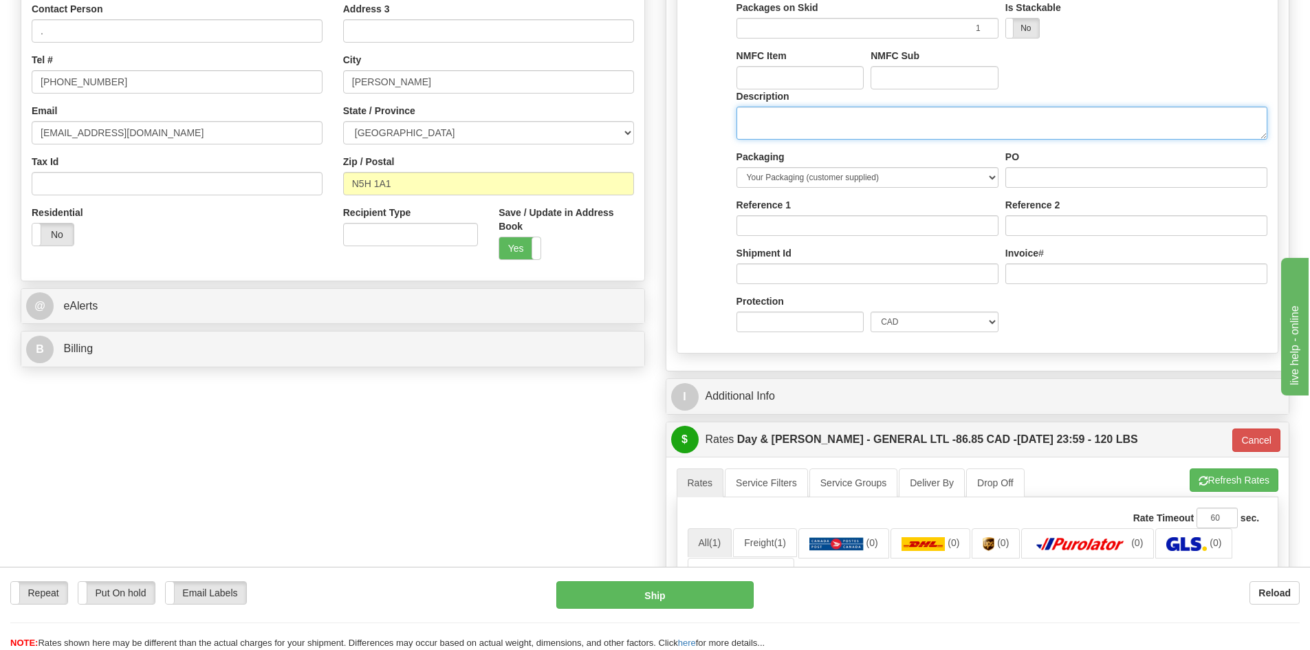
click at [771, 125] on textarea "Description" at bounding box center [1001, 123] width 531 height 33
type textarea "Farm supplies"
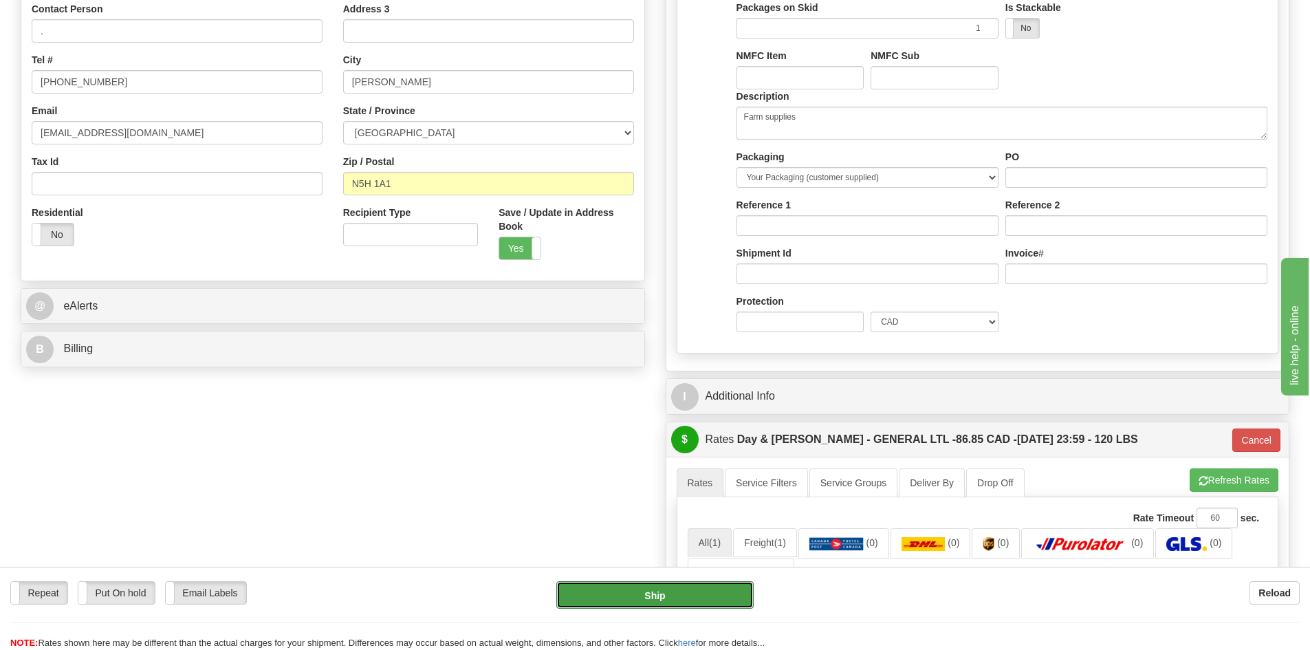
click at [730, 584] on button "Ship" at bounding box center [654, 595] width 197 height 28
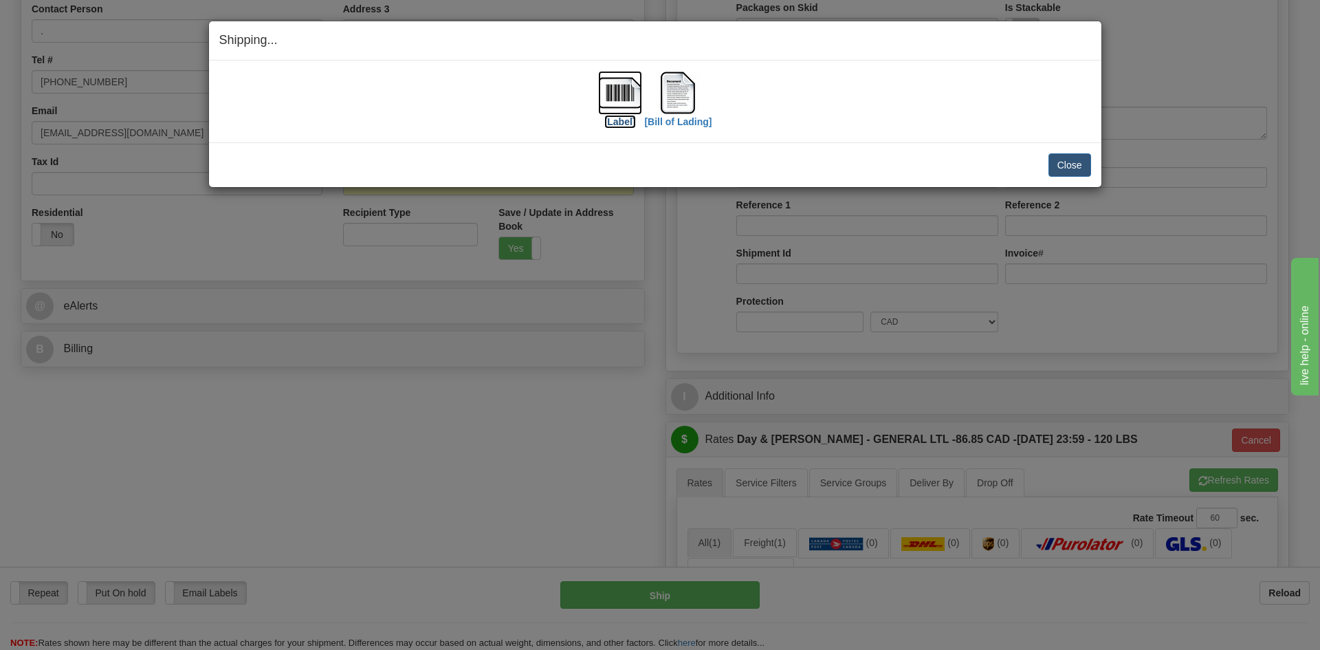
click at [624, 120] on label "[Label]" at bounding box center [620, 122] width 32 height 14
click at [692, 124] on label "[Bill of Lading]" at bounding box center [677, 122] width 67 height 14
click at [694, 122] on label "[Bill of Lading]" at bounding box center [677, 122] width 67 height 14
